Goal: Book appointment/travel/reservation

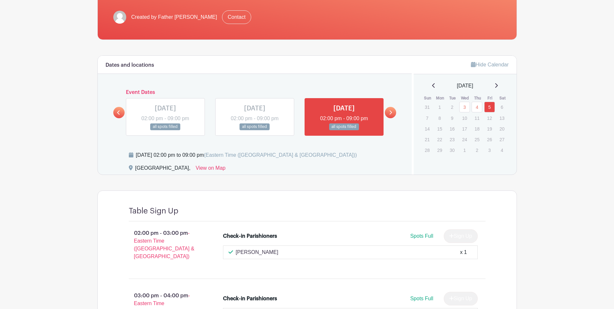
scroll to position [130, 0]
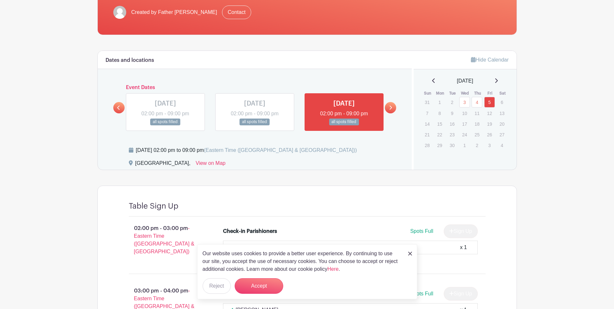
click at [387, 105] on link at bounding box center [390, 107] width 11 height 11
click at [390, 107] on icon at bounding box center [390, 107] width 3 height 5
click at [119, 108] on icon at bounding box center [118, 107] width 3 height 5
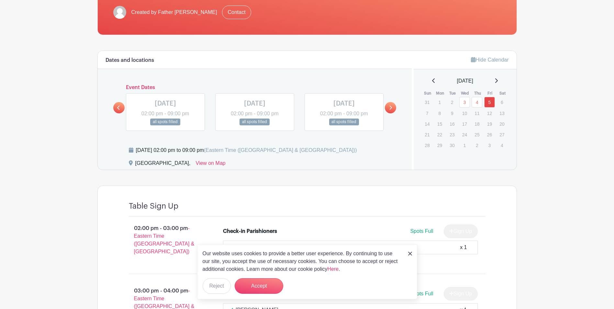
click at [387, 107] on link at bounding box center [390, 107] width 11 height 11
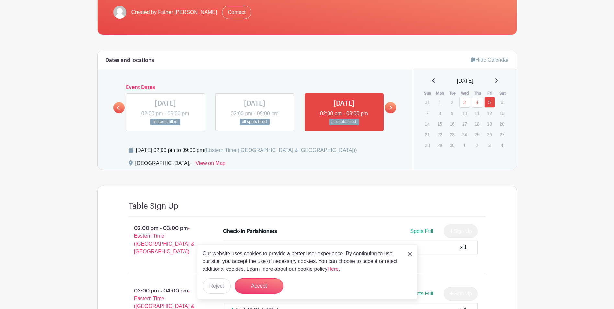
click at [387, 107] on link at bounding box center [390, 107] width 11 height 11
click at [412, 253] on img at bounding box center [410, 254] width 4 height 4
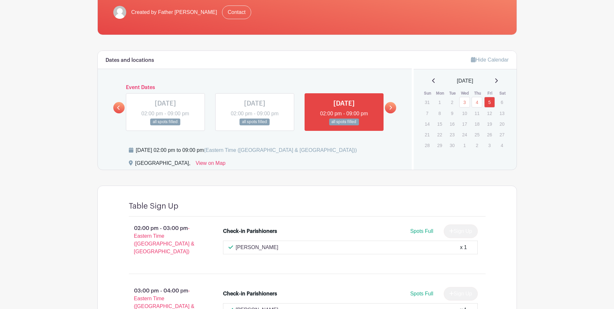
click at [390, 107] on icon at bounding box center [390, 107] width 3 height 5
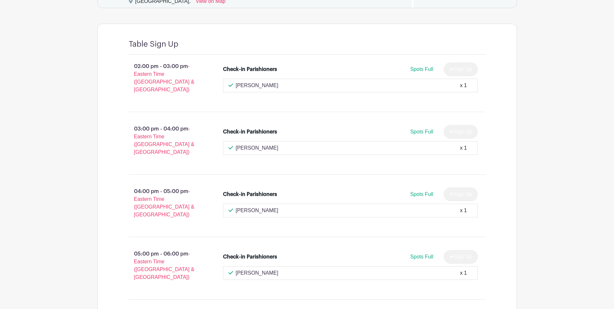
scroll to position [32, 0]
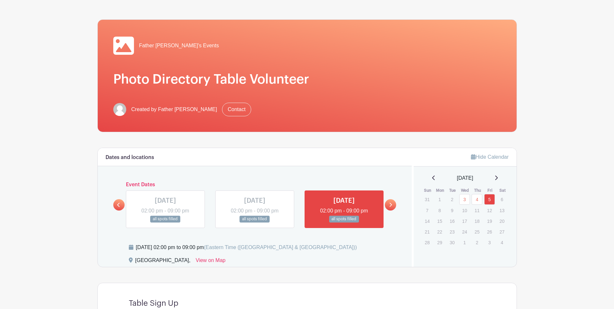
click at [255, 223] on link at bounding box center [255, 223] width 0 height 0
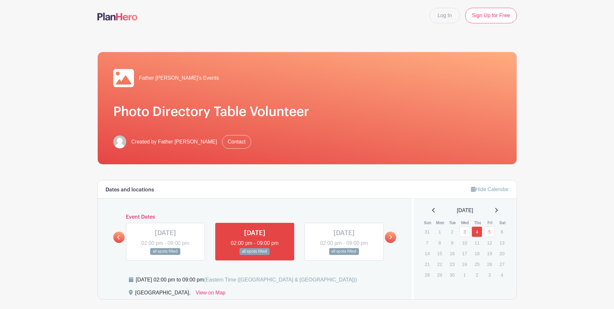
click at [166, 255] on link at bounding box center [166, 255] width 0 height 0
